Goal: Task Accomplishment & Management: Manage account settings

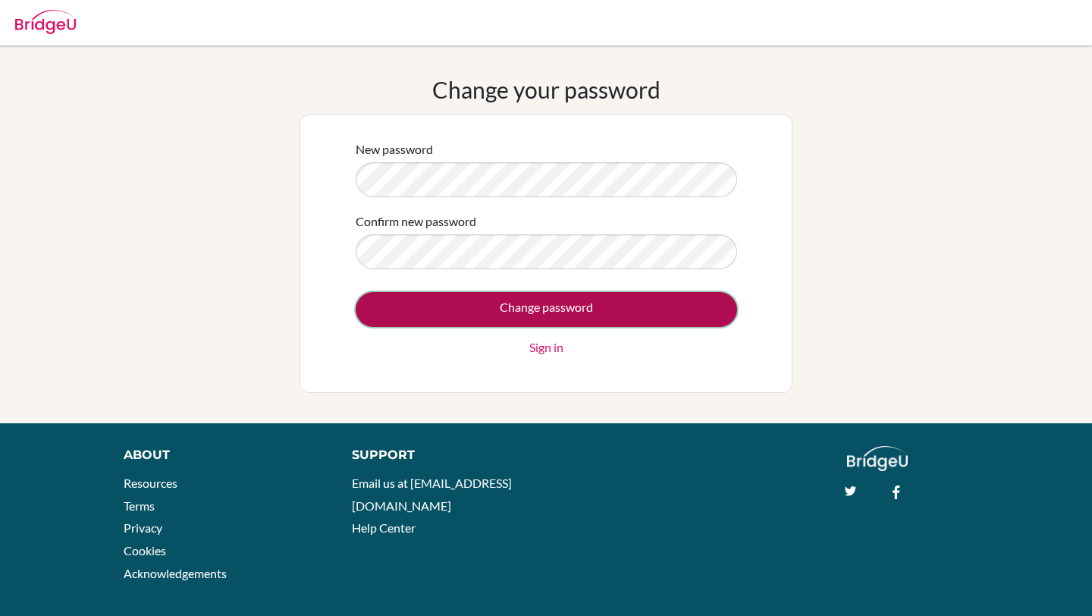
click at [498, 310] on input "Change password" at bounding box center [547, 309] width 382 height 35
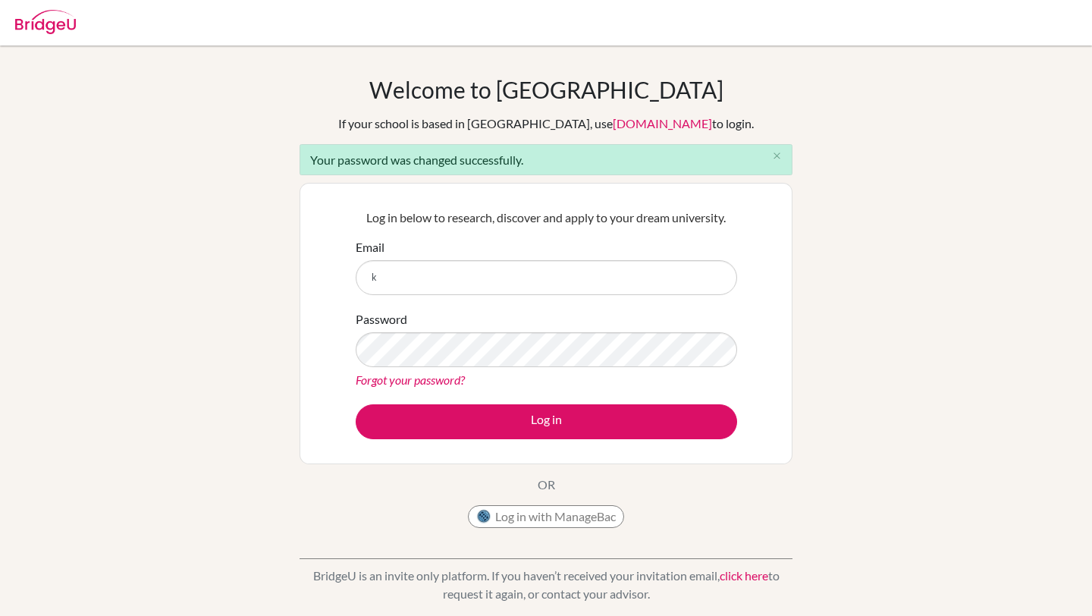
type input "[PERSON_NAME][EMAIL_ADDRESS][PERSON_NAME][DOMAIN_NAME]"
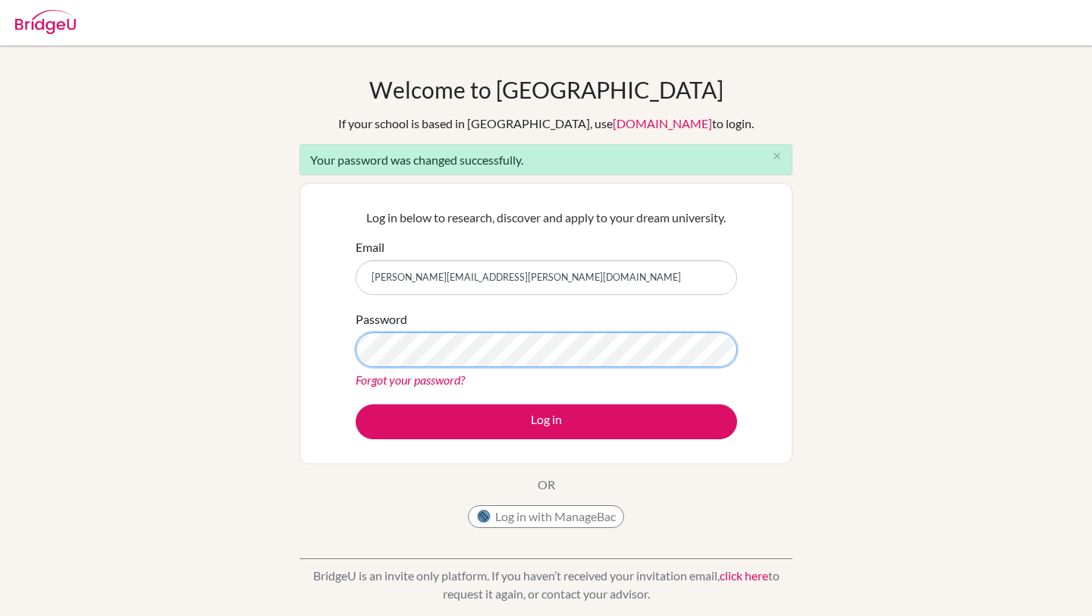
click at [356, 404] on button "Log in" at bounding box center [547, 421] width 382 height 35
